Goal: Book appointment/travel/reservation

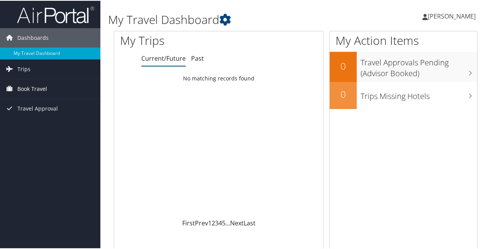
click at [38, 84] on span "Book Travel" at bounding box center [32, 87] width 30 height 19
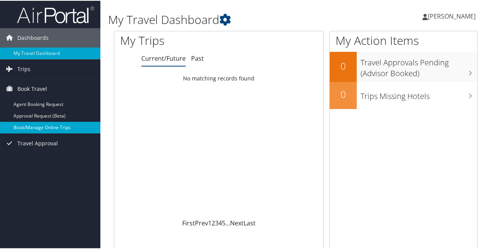
click at [46, 123] on link "Book/Manage Online Trips" at bounding box center [50, 127] width 100 height 12
click at [49, 124] on link "Book/Manage Online Trips" at bounding box center [50, 127] width 100 height 12
click at [46, 125] on link "Book/Manage Online Trips" at bounding box center [50, 127] width 100 height 12
